Goal: Complete application form

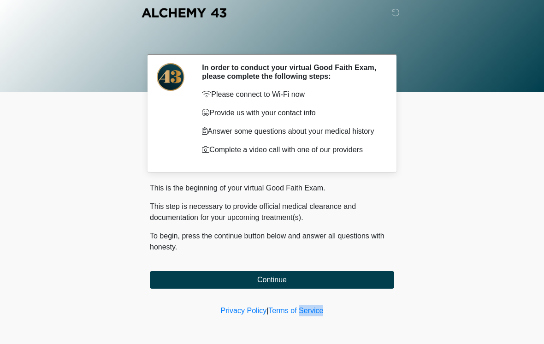
click at [442, 177] on body "‎ ‎ ‎ ‎ In order to conduct your virtual Good Faith Exam, please complete the f…" at bounding box center [272, 172] width 544 height 344
click at [459, 74] on div at bounding box center [272, 46] width 544 height 92
click at [305, 298] on body "‎ ‎ ‎ ‎ In order to conduct your virtual Good Faith Exam, please complete the f…" at bounding box center [272, 172] width 544 height 344
click at [323, 286] on button "Continue" at bounding box center [272, 280] width 244 height 18
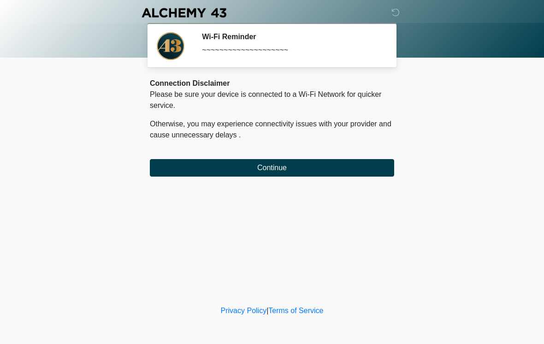
click at [322, 166] on button "Continue" at bounding box center [272, 168] width 244 height 18
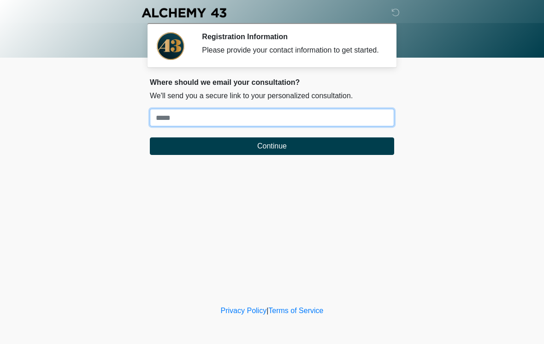
click at [331, 122] on input "Where should we email your treatment plan?" at bounding box center [272, 118] width 244 height 18
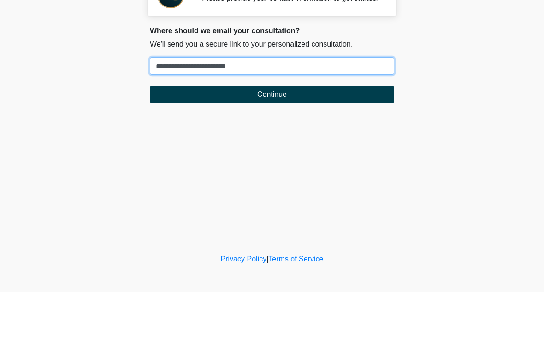
type input "**********"
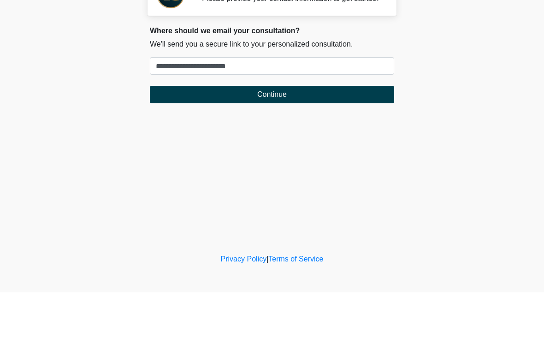
click at [289, 137] on button "Continue" at bounding box center [272, 146] width 244 height 18
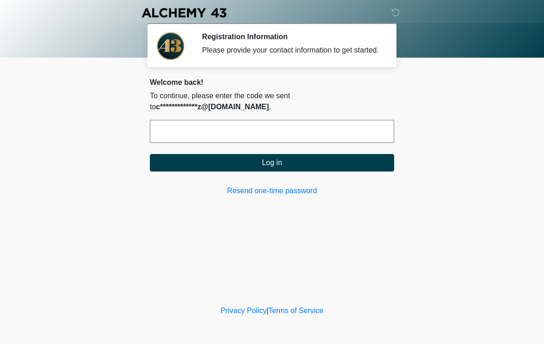
click at [326, 135] on input "text" at bounding box center [272, 131] width 244 height 23
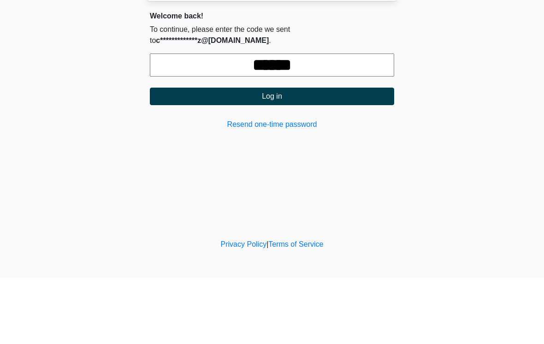
type input "******"
click at [317, 154] on button "Log in" at bounding box center [272, 163] width 244 height 18
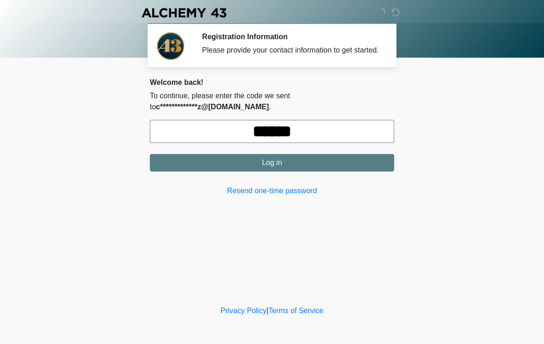
click at [289, 170] on button "Log in" at bounding box center [272, 163] width 244 height 18
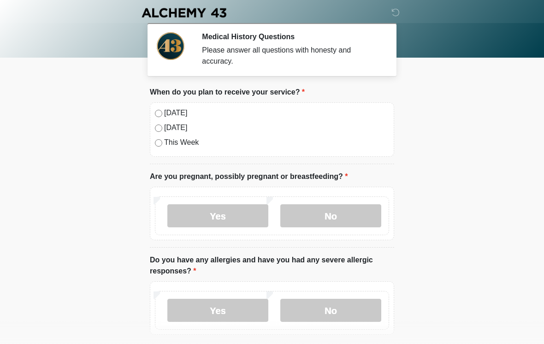
click at [177, 113] on label "Today" at bounding box center [276, 112] width 225 height 11
click at [347, 220] on label "No" at bounding box center [330, 215] width 101 height 23
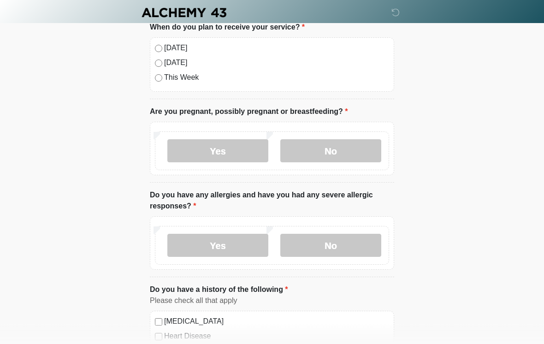
scroll to position [67, 0]
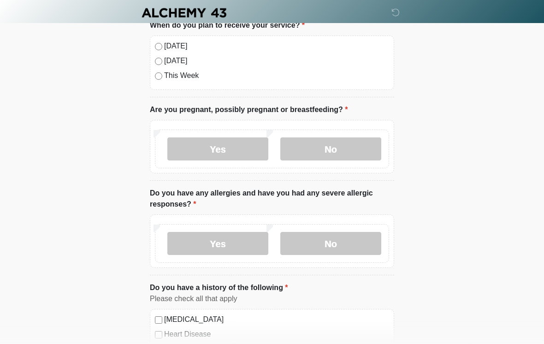
click at [349, 242] on label "No" at bounding box center [330, 243] width 101 height 23
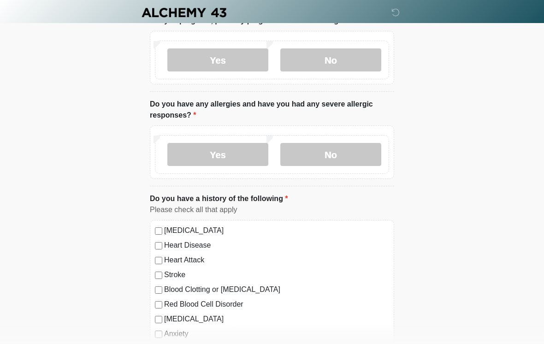
scroll to position [157, 0]
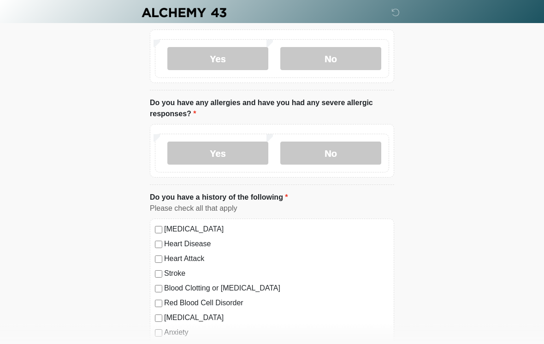
click at [236, 149] on label "Yes" at bounding box center [217, 153] width 101 height 23
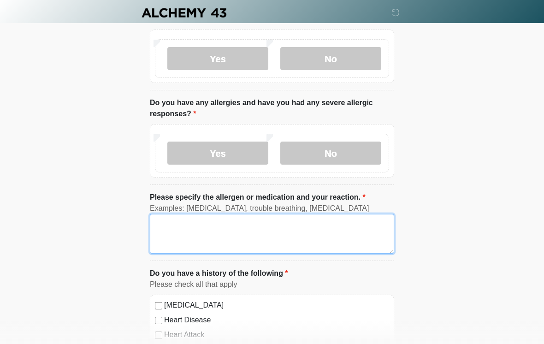
click at [270, 233] on textarea "Please specify the allergen or medication and your reaction." at bounding box center [272, 234] width 244 height 40
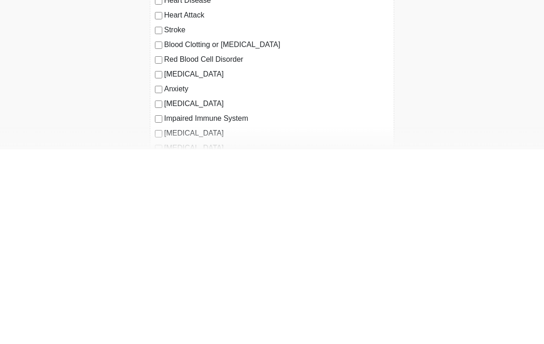
scroll to position [282, 0]
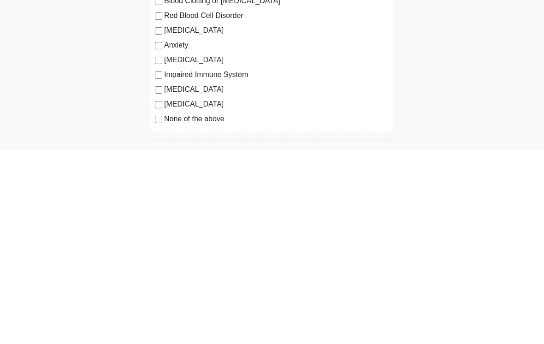
type textarea "**********"
click at [210, 308] on label "None of the above" at bounding box center [276, 313] width 225 height 11
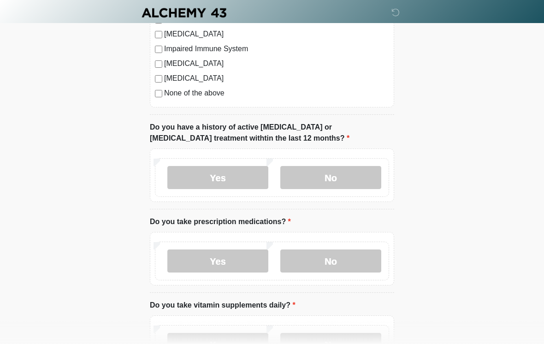
scroll to position [547, 0]
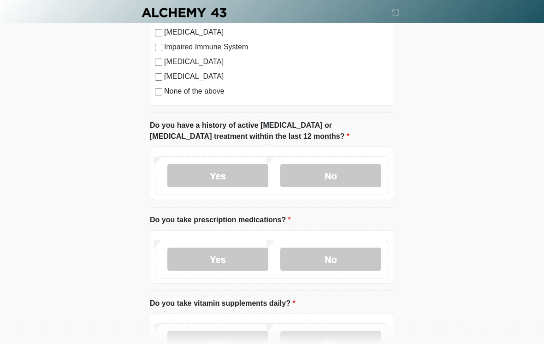
click at [360, 167] on label "No" at bounding box center [330, 175] width 101 height 23
click at [336, 258] on label "No" at bounding box center [330, 258] width 101 height 23
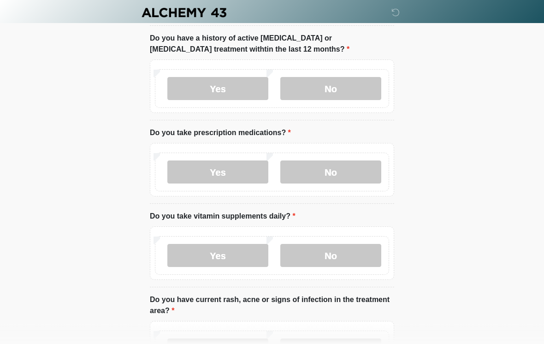
click at [239, 255] on label "Yes" at bounding box center [217, 255] width 101 height 23
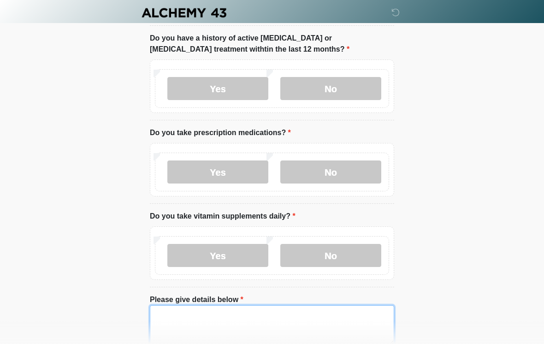
click at [262, 321] on textarea "Please give details below" at bounding box center [272, 325] width 244 height 40
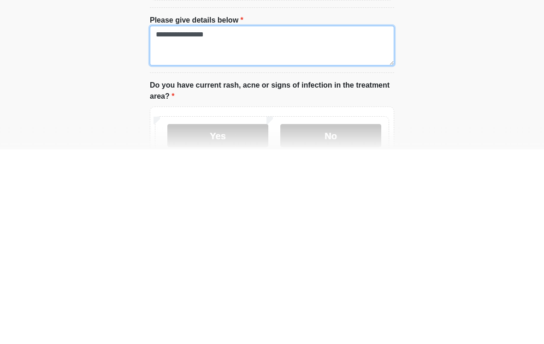
scroll to position [720, 0]
type textarea "**********"
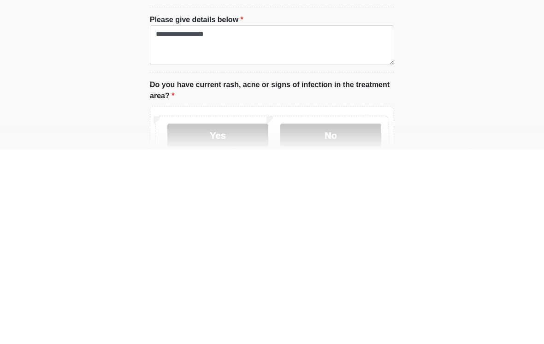
click at [348, 318] on label "No" at bounding box center [330, 329] width 101 height 23
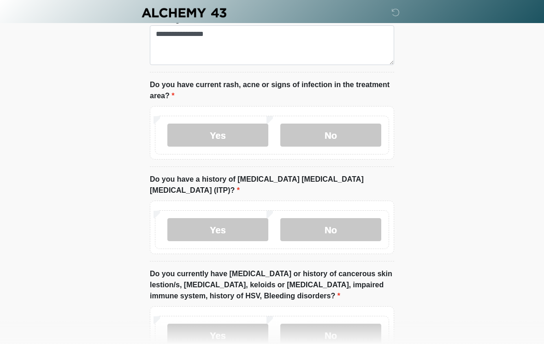
click at [346, 218] on label "No" at bounding box center [330, 229] width 101 height 23
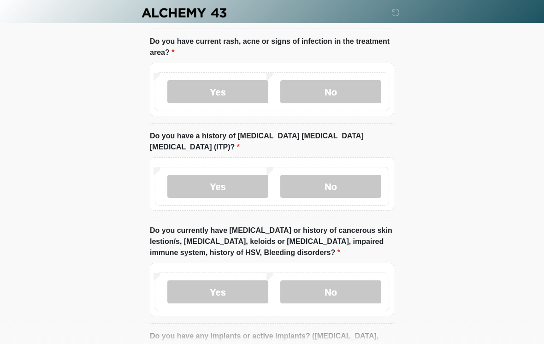
scroll to position [959, 0]
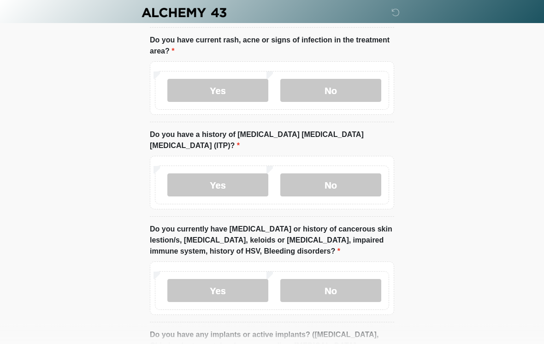
click at [329, 280] on label "No" at bounding box center [330, 290] width 101 height 23
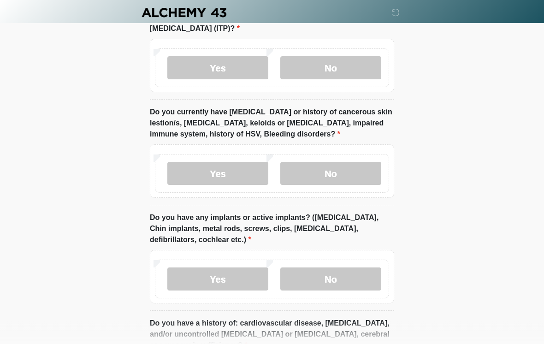
scroll to position [1078, 0]
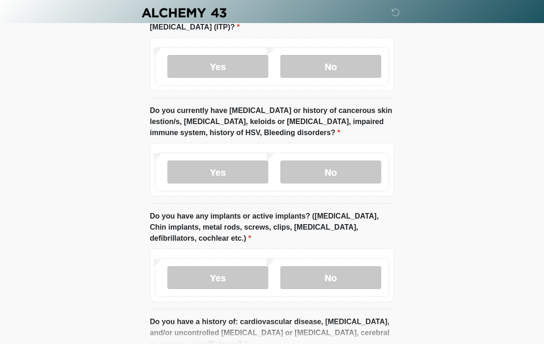
click at [334, 266] on label "No" at bounding box center [330, 277] width 101 height 23
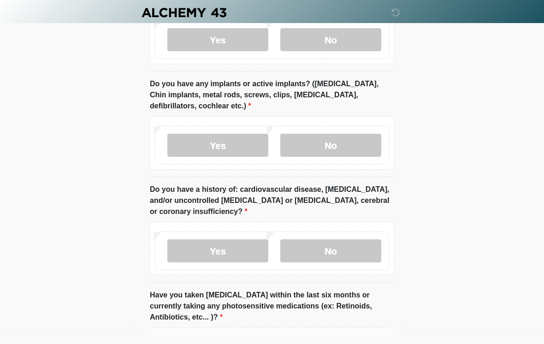
scroll to position [1210, 0]
click at [346, 239] on label "No" at bounding box center [330, 250] width 101 height 23
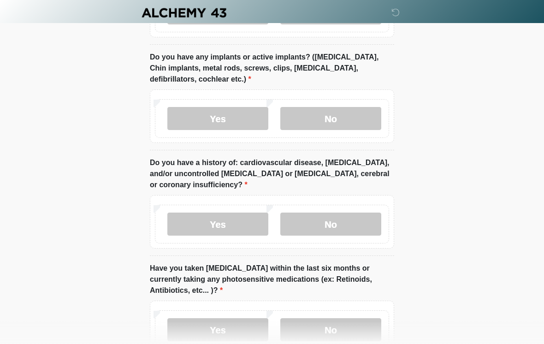
scroll to position [1269, 0]
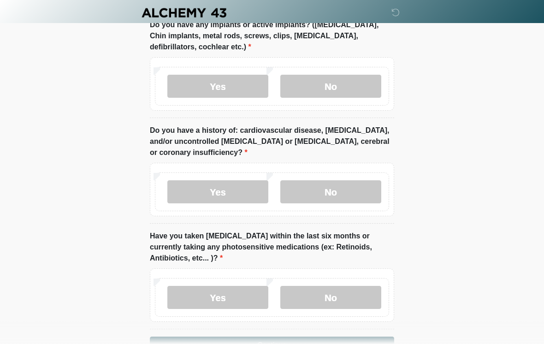
click at [331, 286] on label "No" at bounding box center [330, 297] width 101 height 23
click at [286, 336] on button "Continue" at bounding box center [272, 345] width 244 height 18
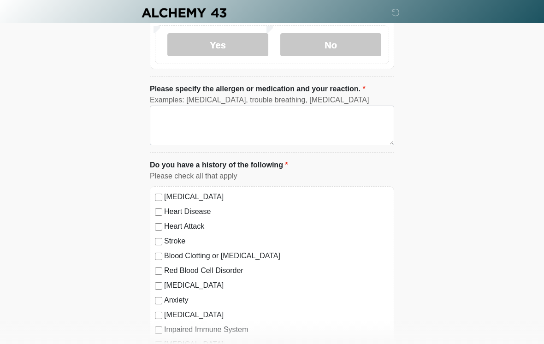
scroll to position [0, 0]
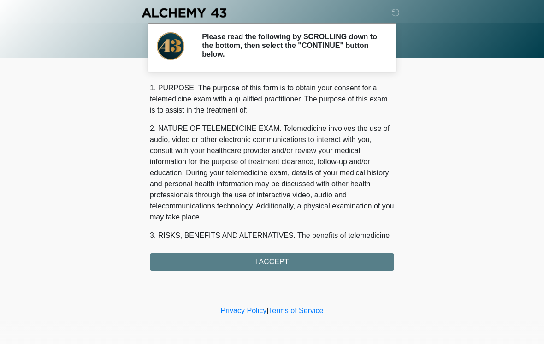
click at [302, 264] on div "1. PURPOSE. The purpose of this form is to obtain your consent for a telemedici…" at bounding box center [272, 176] width 244 height 188
click at [291, 259] on div "1. PURPOSE. The purpose of this form is to obtain your consent for a telemedici…" at bounding box center [272, 176] width 244 height 188
click at [283, 262] on div "1. PURPOSE. The purpose of this form is to obtain your consent for a telemedici…" at bounding box center [272, 176] width 244 height 188
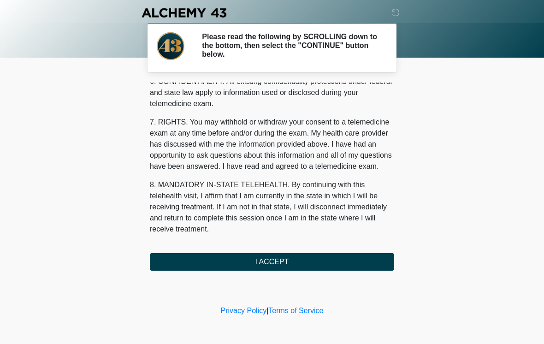
click at [277, 263] on button "I ACCEPT" at bounding box center [272, 262] width 244 height 18
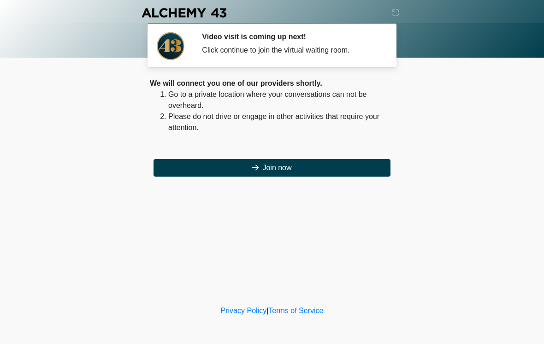
click at [306, 172] on button "Join now" at bounding box center [271, 168] width 237 height 18
